Goal: Task Accomplishment & Management: Manage account settings

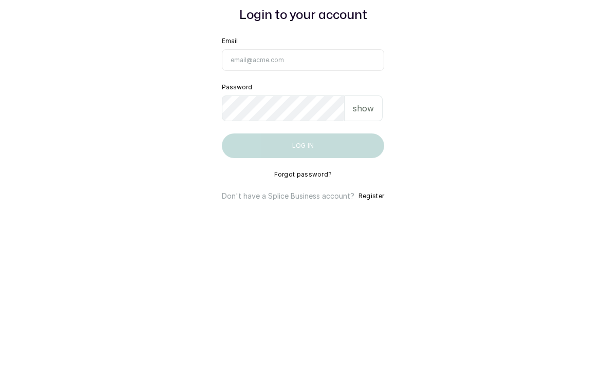
type input "[EMAIL_ADDRESS][DOMAIN_NAME]"
click at [302, 230] on button "Log in" at bounding box center [303, 242] width 162 height 25
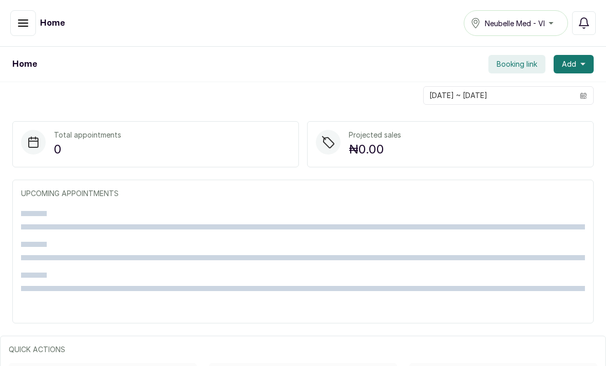
click at [26, 26] on icon "button" at bounding box center [22, 23] width 9 height 6
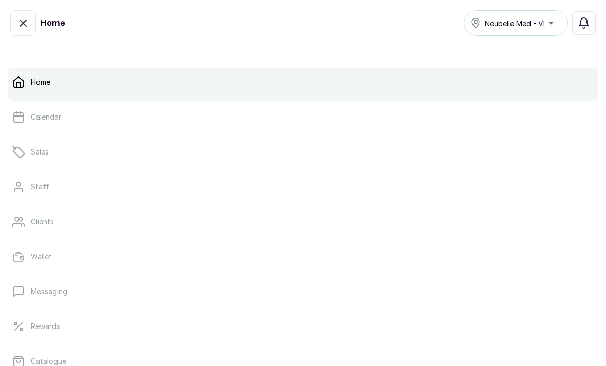
click at [44, 113] on p "Calendar" at bounding box center [46, 117] width 30 height 10
